Goal: Find contact information: Find contact information

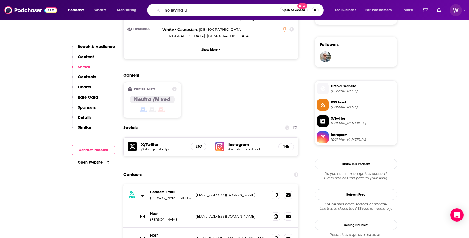
type input "no laying up"
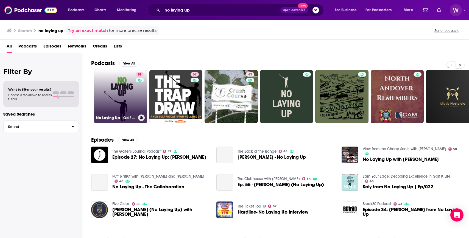
click at [115, 105] on link "81 No Laying Up - Golf Podcast" at bounding box center [120, 96] width 53 height 53
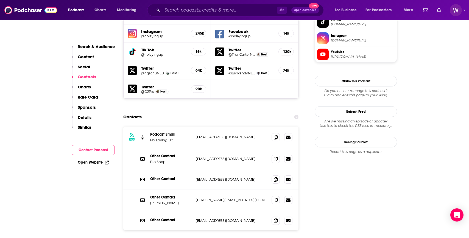
scroll to position [518, 0]
click at [278, 133] on span at bounding box center [276, 137] width 8 height 8
click at [275, 189] on div "Other Contact [PERSON_NAME] [PERSON_NAME][EMAIL_ADDRESS][DOMAIN_NAME] [PERSON_N…" at bounding box center [210, 200] width 175 height 22
click at [275, 177] on icon at bounding box center [276, 179] width 4 height 4
click at [278, 196] on span at bounding box center [276, 200] width 8 height 8
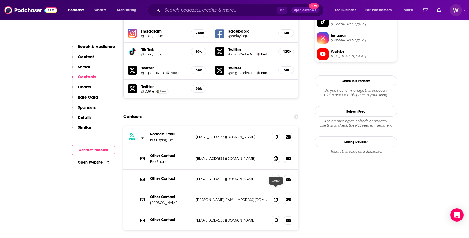
click at [275, 218] on icon at bounding box center [276, 220] width 4 height 4
